Goal: Task Accomplishment & Management: Manage account settings

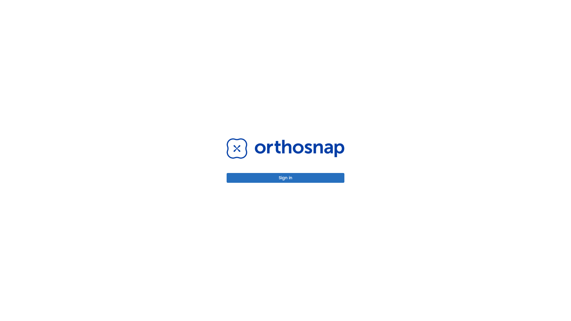
click at [285, 178] on button "Sign in" at bounding box center [286, 178] width 118 height 10
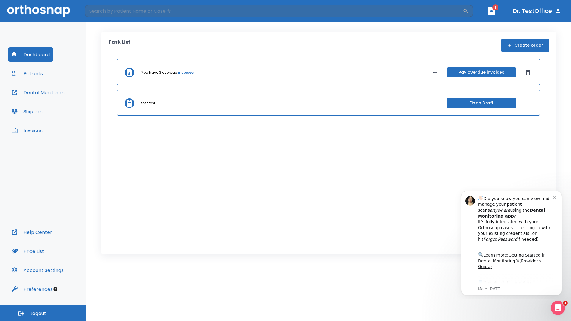
click at [43, 313] on span "Logout" at bounding box center [38, 313] width 16 height 7
